Goal: Navigation & Orientation: Find specific page/section

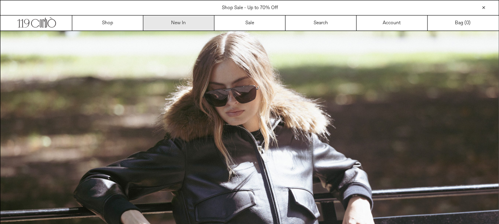
click at [175, 23] on link "New In" at bounding box center [178, 22] width 71 height 15
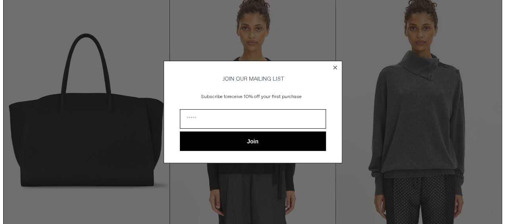
scroll to position [329, 0]
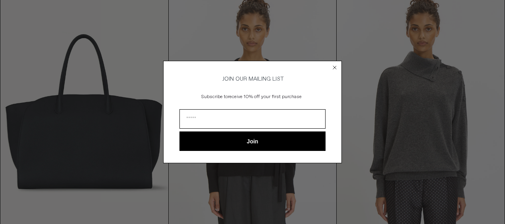
click at [336, 64] on circle "Close dialog" at bounding box center [335, 68] width 8 height 8
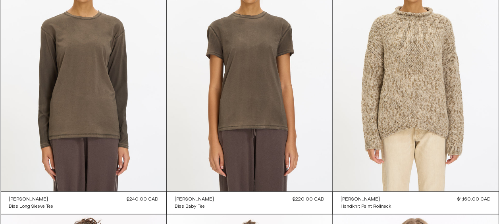
scroll to position [4093, 0]
